Goal: Information Seeking & Learning: Learn about a topic

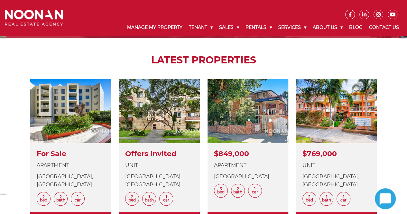
scroll to position [225, 0]
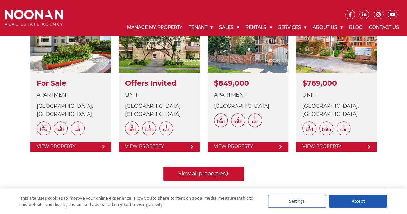
scroll to position [322, 0]
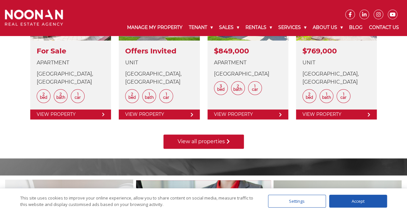
click at [213, 141] on link "View all properties" at bounding box center [204, 142] width 81 height 14
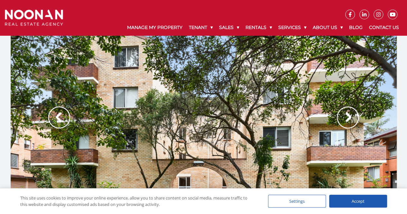
scroll to position [32, 0]
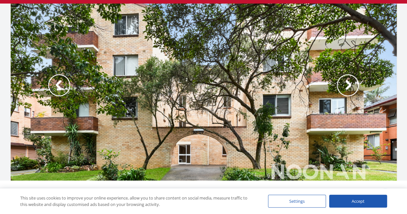
click at [346, 88] on img at bounding box center [348, 85] width 22 height 22
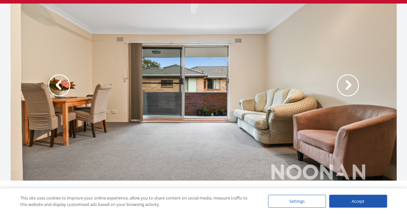
click at [346, 88] on img at bounding box center [348, 85] width 22 height 22
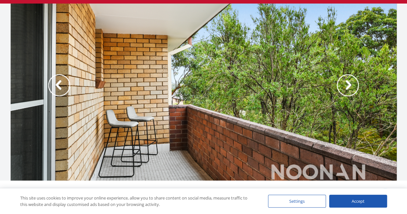
click at [347, 90] on img at bounding box center [348, 85] width 22 height 22
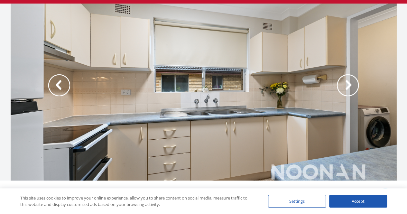
click at [347, 90] on img at bounding box center [348, 85] width 22 height 22
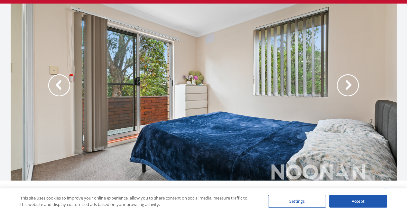
click at [348, 91] on img at bounding box center [348, 85] width 22 height 22
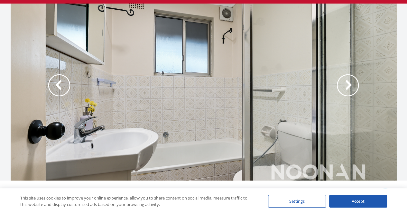
click at [348, 91] on img at bounding box center [348, 85] width 22 height 22
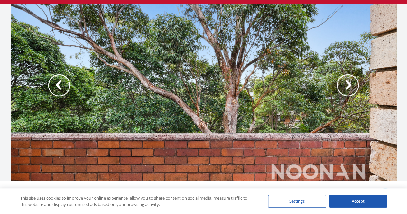
click at [348, 91] on img at bounding box center [348, 85] width 22 height 22
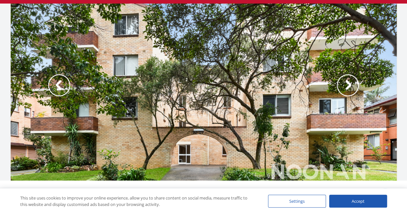
click at [348, 91] on img at bounding box center [348, 85] width 22 height 22
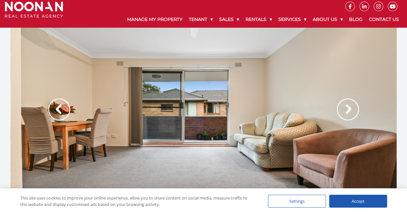
scroll to position [0, 0]
